Goal: Entertainment & Leisure: Consume media (video, audio)

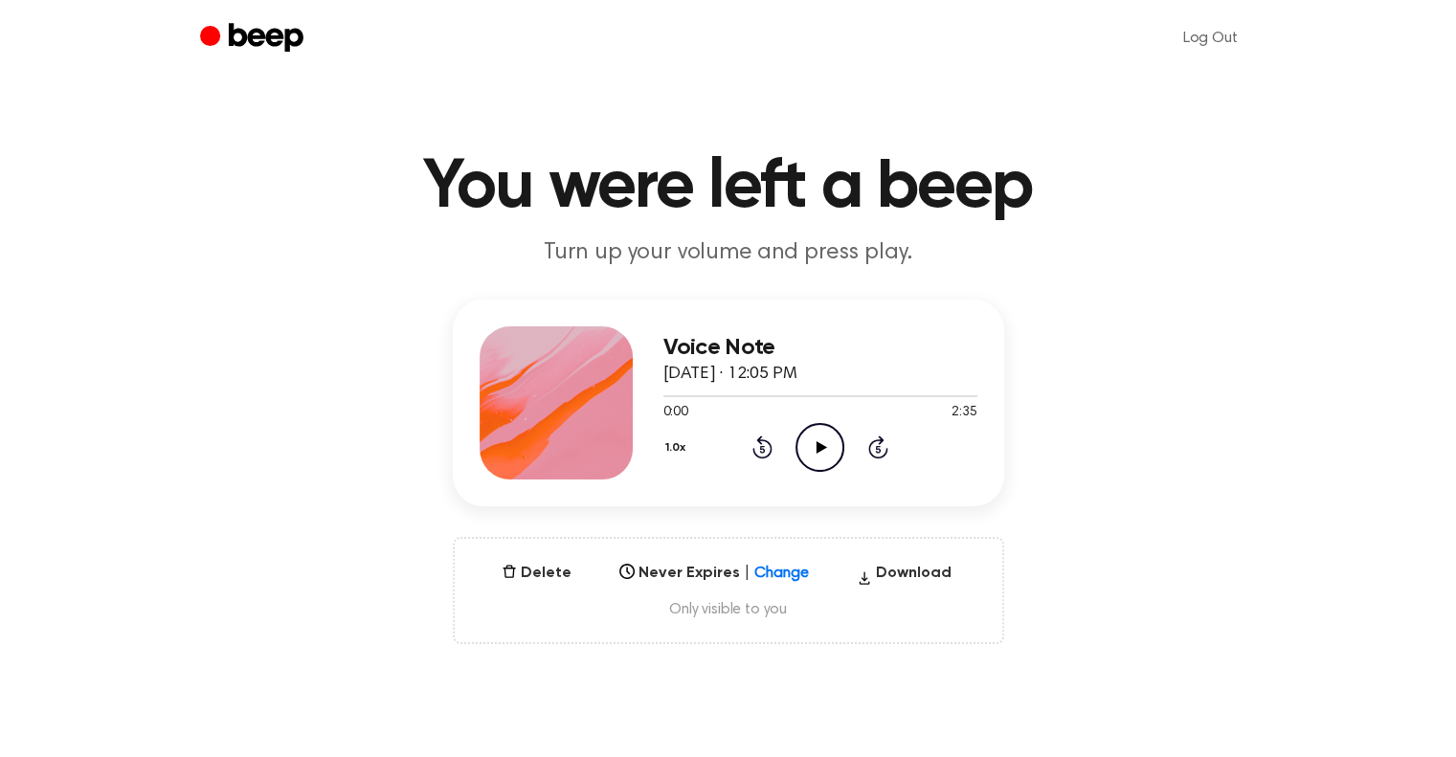
click at [814, 461] on icon "Play Audio" at bounding box center [820, 447] width 49 height 49
click at [817, 445] on icon at bounding box center [822, 447] width 11 height 12
click at [818, 449] on icon at bounding box center [822, 447] width 11 height 12
